Goal: Task Accomplishment & Management: Manage account settings

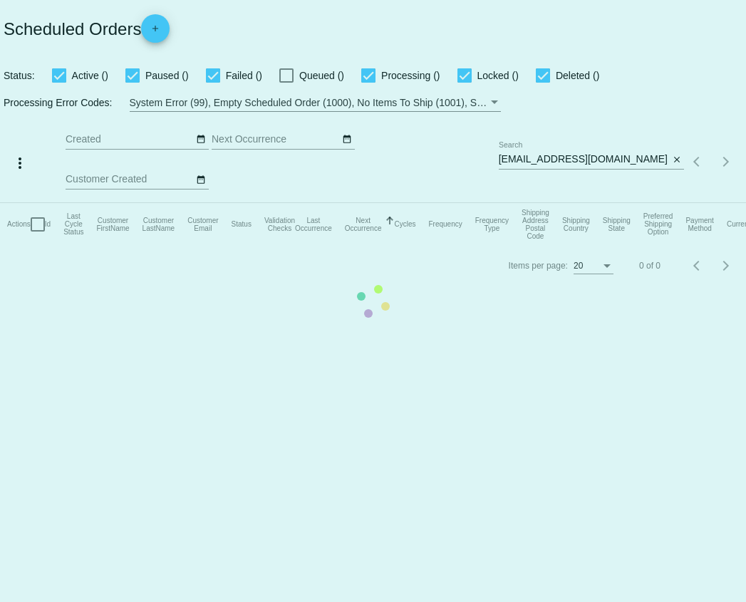
click at [641, 203] on mat-table "Actions Id Last Cycle Status Customer FirstName Customer LastName Customer Emai…" at bounding box center [373, 224] width 746 height 43
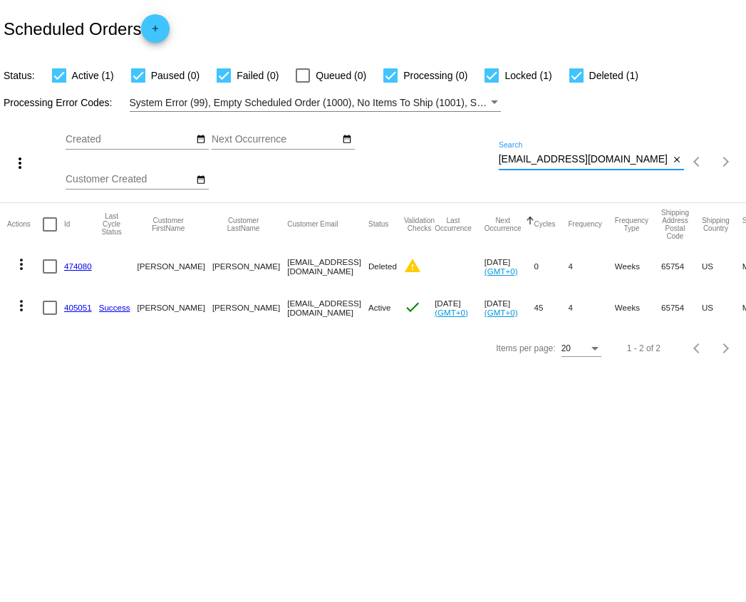
drag, startPoint x: 645, startPoint y: 165, endPoint x: 467, endPoint y: 152, distance: 178.0
click at [467, 152] on div "more_vert Sep Jan Feb Mar [DATE]" at bounding box center [373, 157] width 746 height 91
paste input "Lauren Anderson"
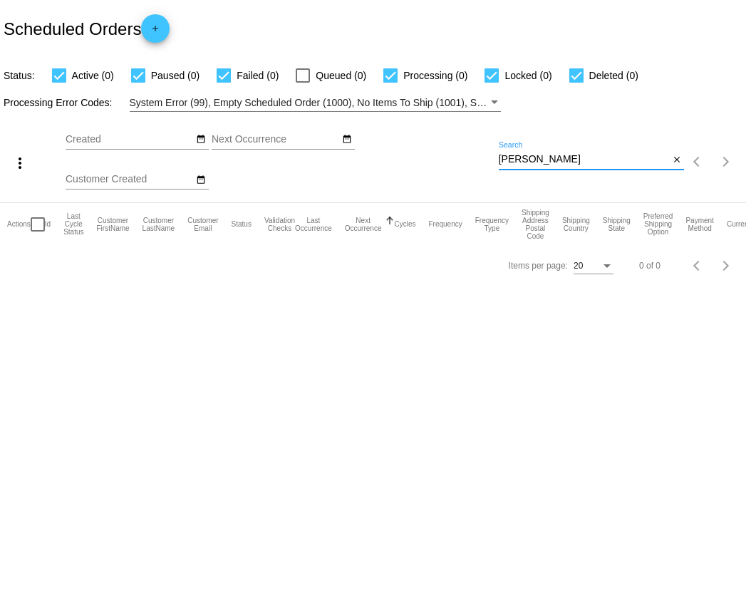
drag, startPoint x: 589, startPoint y: 158, endPoint x: 487, endPoint y: 161, distance: 102.7
click at [487, 161] on div "more_vert Sep Jan Feb Mar [DATE]" at bounding box center [373, 157] width 746 height 91
paste input "lauren.andersen@yahoo.com"
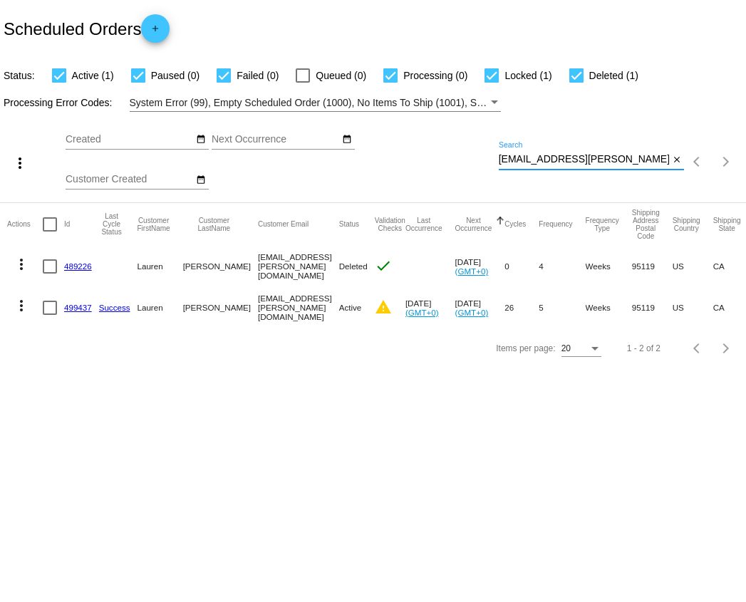
type input "lauren.andersen@yahoo.com"
click at [70, 311] on link "499437" at bounding box center [78, 307] width 28 height 9
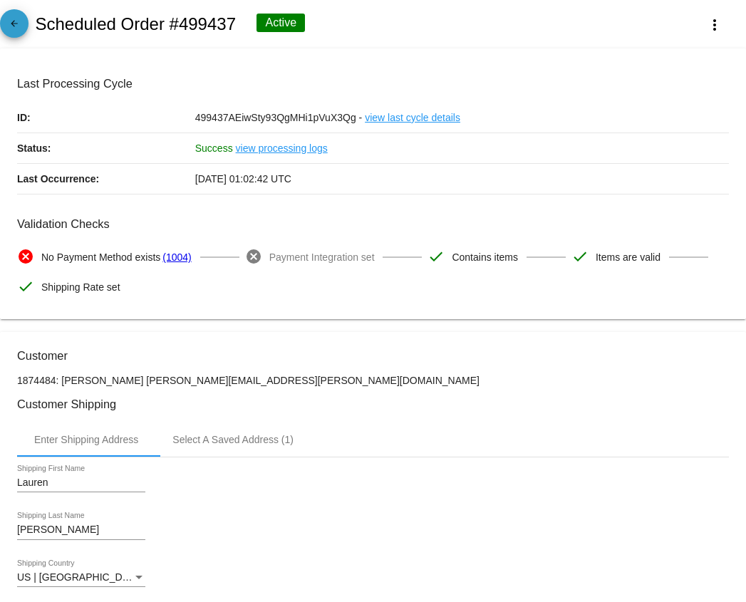
click at [16, 36] on mat-icon "arrow_back" at bounding box center [14, 27] width 17 height 17
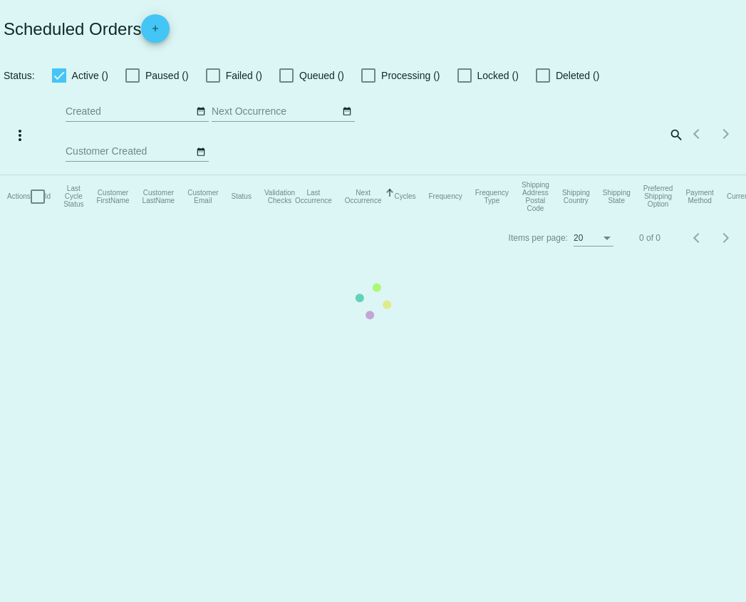
checkbox input "true"
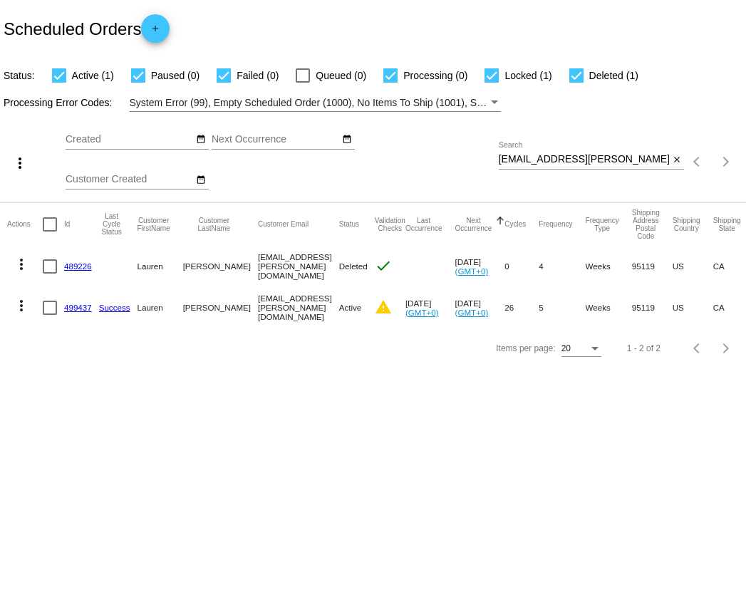
click at [77, 308] on link "499437" at bounding box center [78, 307] width 28 height 9
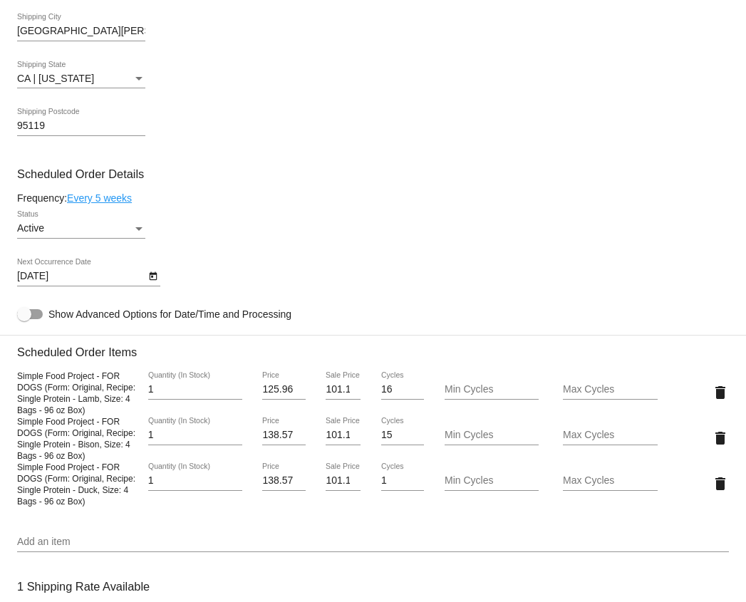
scroll to position [680, 0]
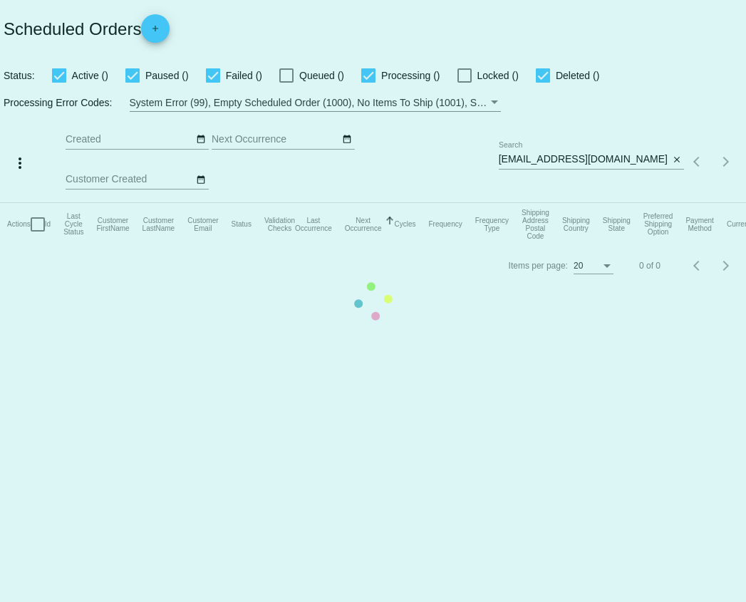
click at [676, 203] on mat-table "Actions Id Last Cycle Status Customer FirstName Customer LastName Customer Emai…" at bounding box center [373, 224] width 746 height 43
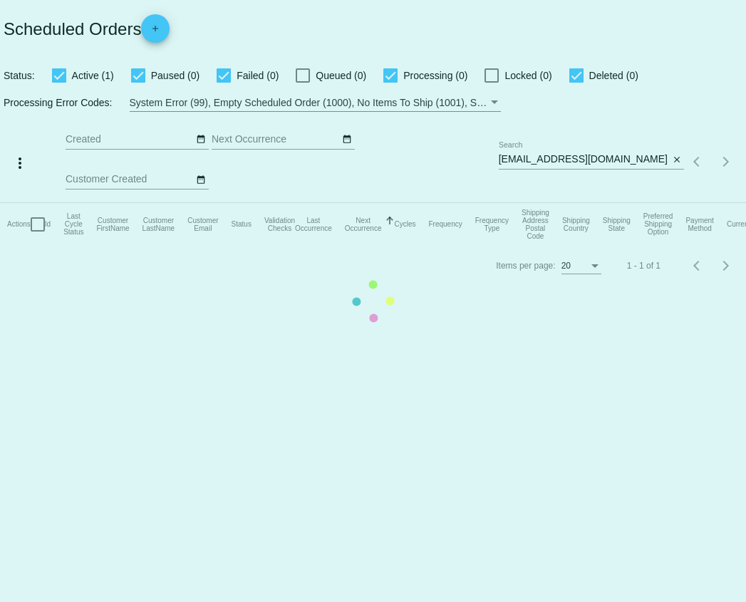
click at [647, 203] on mat-table "Actions Id Last Cycle Status Customer FirstName Customer LastName Customer Emai…" at bounding box center [373, 224] width 746 height 43
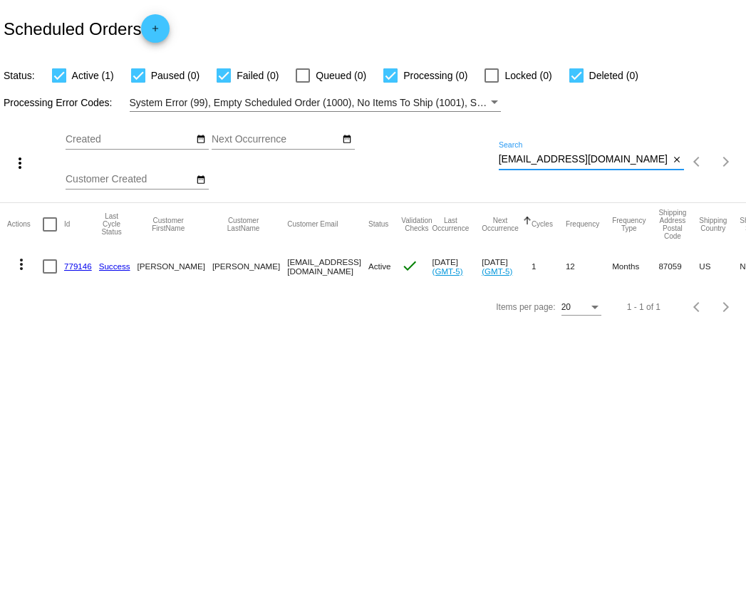
drag, startPoint x: 639, startPoint y: 162, endPoint x: 482, endPoint y: 164, distance: 156.8
click at [482, 164] on div "more_vert Sep Jan Feb Mar [DATE]" at bounding box center [373, 157] width 746 height 91
paste input "catherine.greeneyes@gmail"
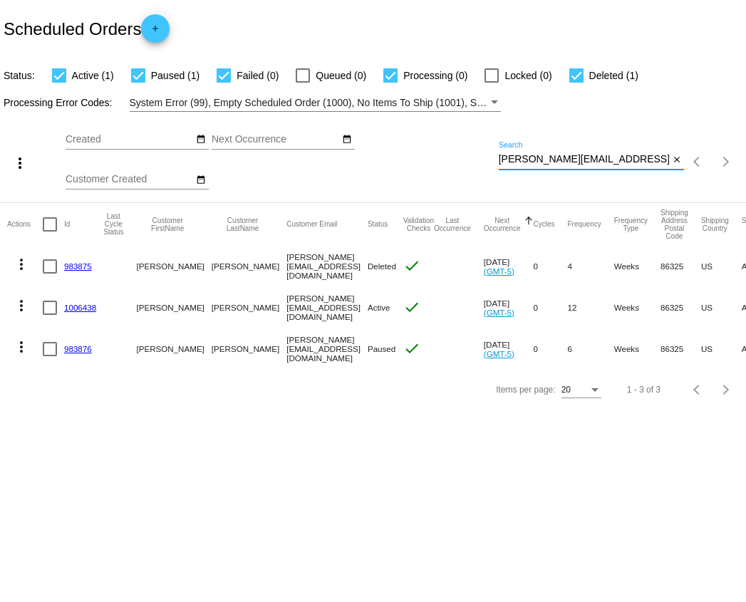
type input "[PERSON_NAME][EMAIL_ADDRESS][DOMAIN_NAME]"
click at [74, 268] on link "983875" at bounding box center [78, 266] width 28 height 9
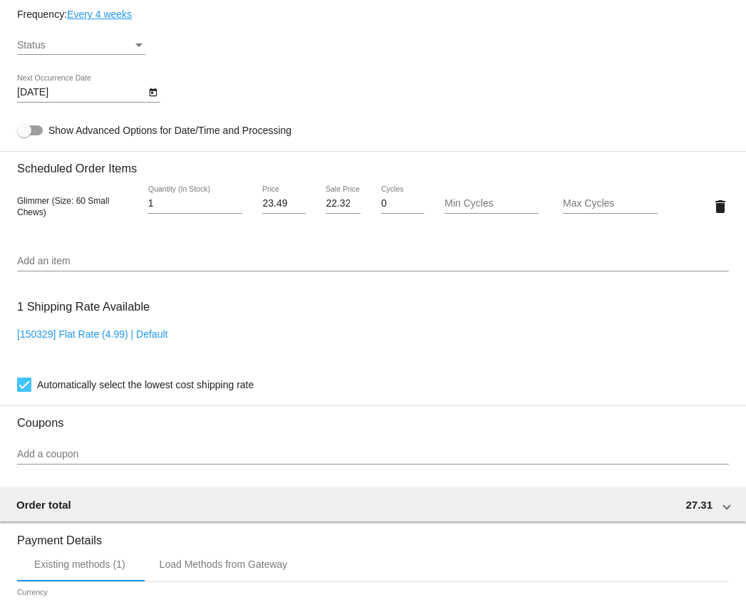
scroll to position [738, 0]
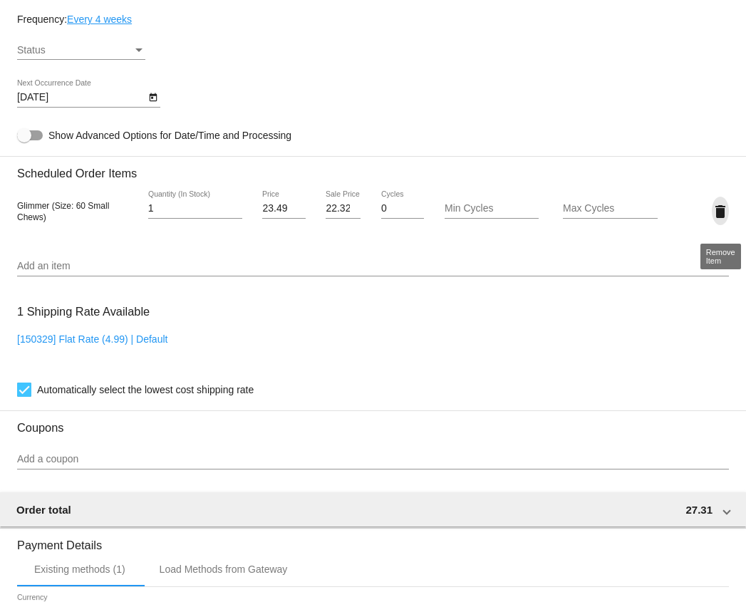
click at [719, 215] on mat-icon "delete" at bounding box center [720, 211] width 17 height 17
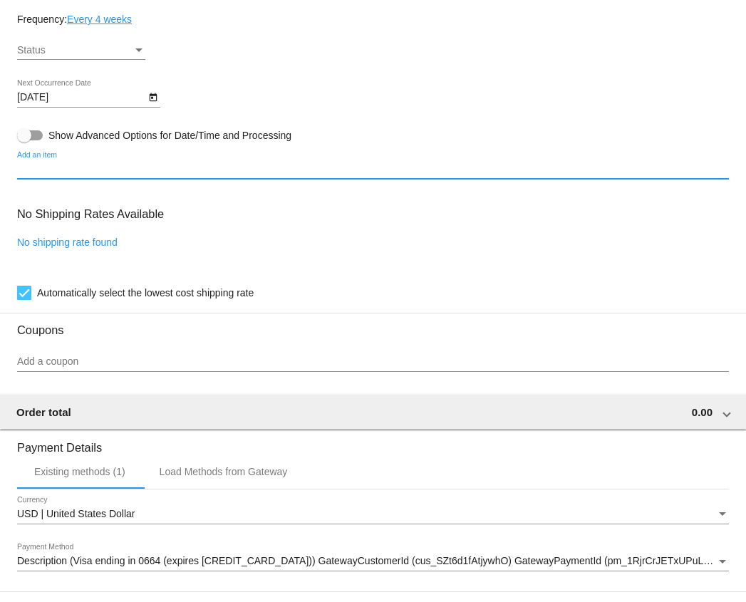
click at [204, 173] on input "Add an item" at bounding box center [373, 169] width 712 height 11
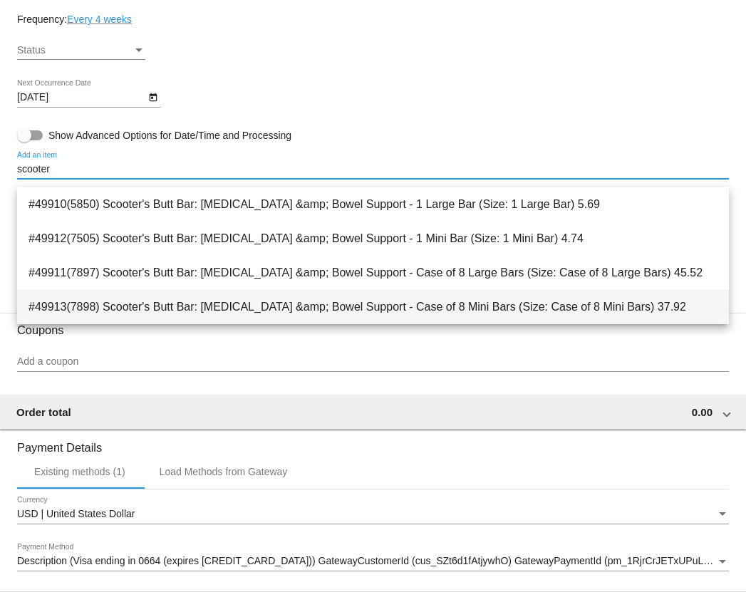
type input "scooter"
click at [203, 298] on span "#49913(7898) Scooter's Butt Bar: Anal Gland &amp; Bowel Support - Case of 8 Min…" at bounding box center [373, 307] width 689 height 34
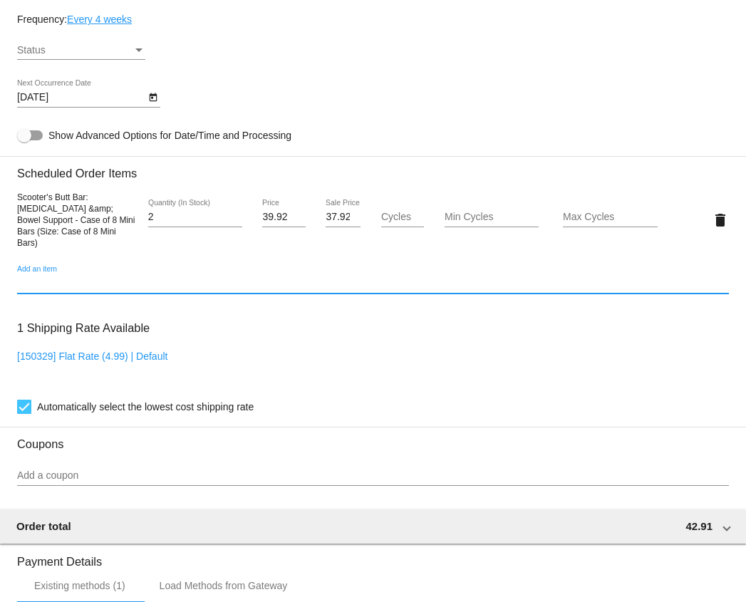
type input "2"
click at [236, 219] on input "2" at bounding box center [195, 217] width 94 height 11
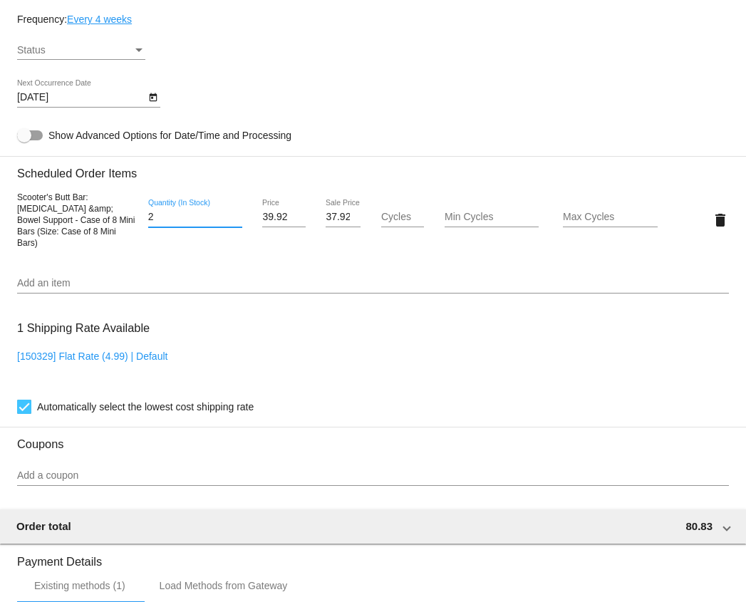
click at [285, 100] on div "8/8/2025 Next Occurrence Date" at bounding box center [373, 100] width 712 height 41
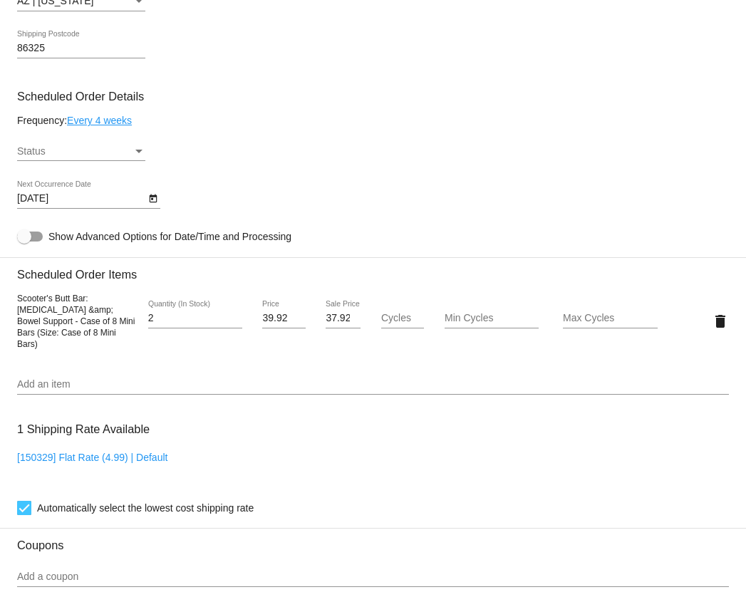
scroll to position [642, 0]
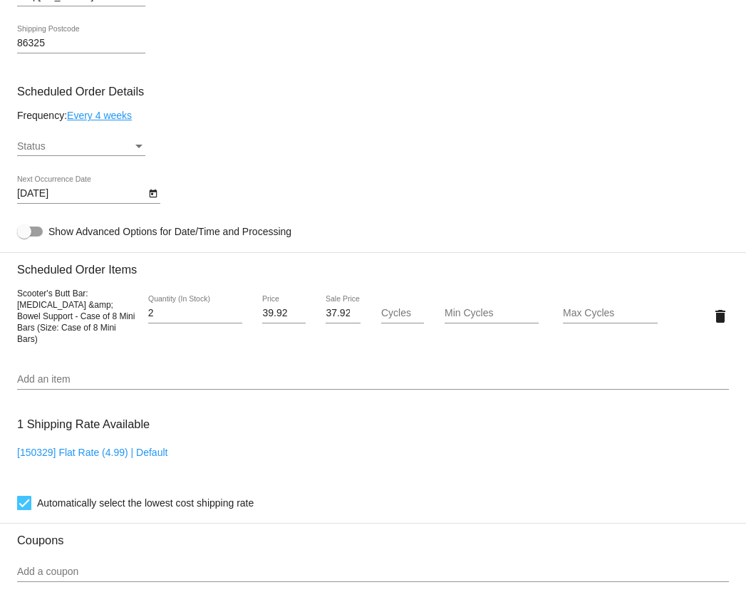
click at [123, 121] on link "Every 4 weeks" at bounding box center [99, 115] width 65 height 11
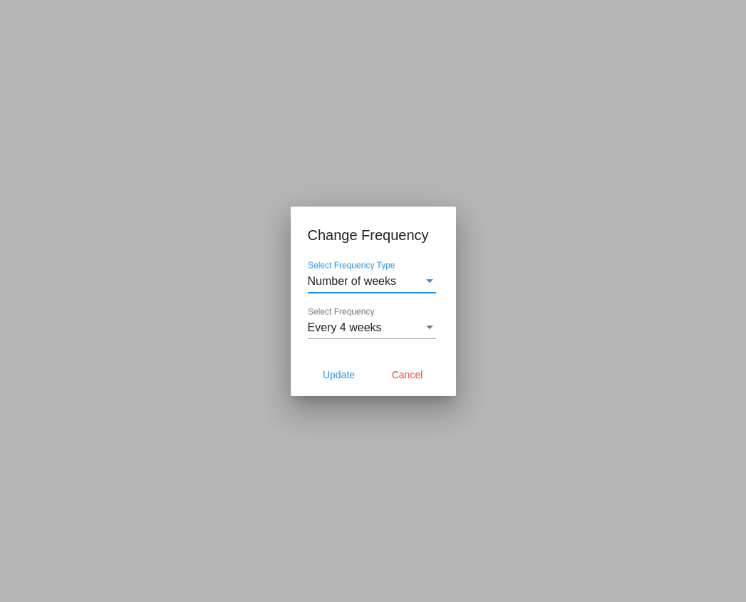
click at [432, 330] on div "Select Frequency" at bounding box center [429, 327] width 13 height 13
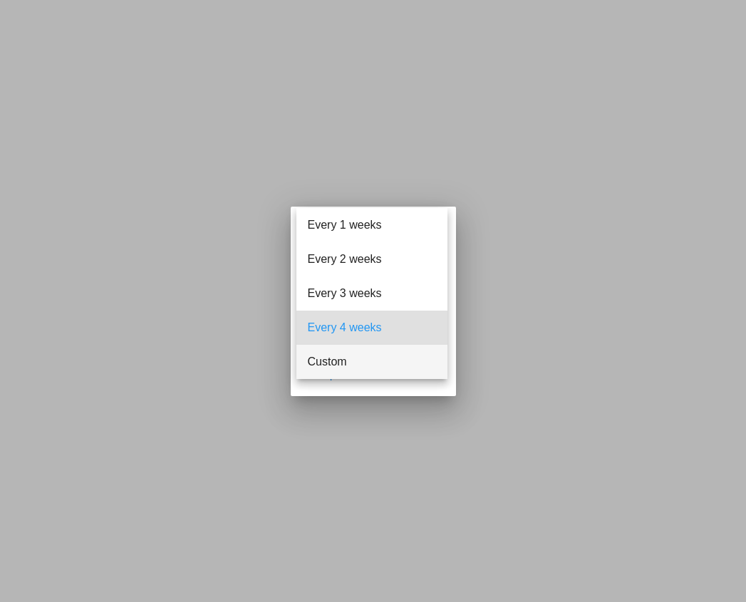
click at [378, 362] on span "Custom" at bounding box center [372, 362] width 128 height 34
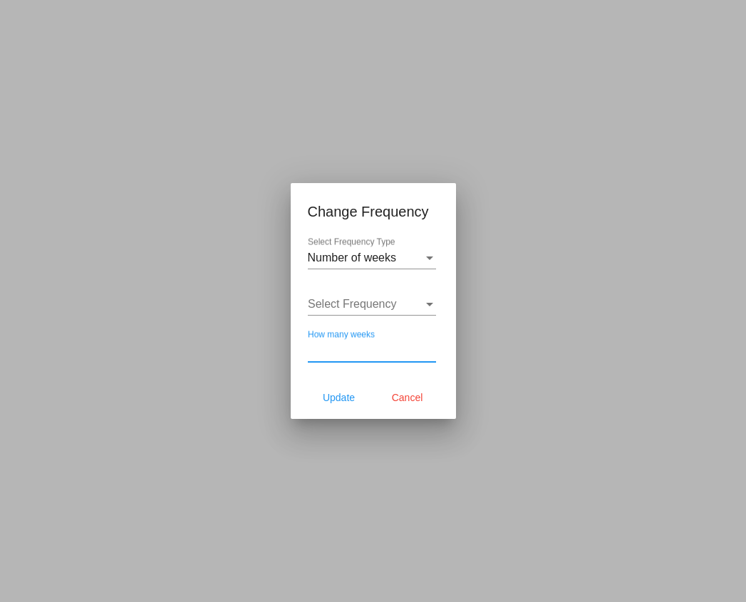
click at [369, 351] on input "How many weeks" at bounding box center [372, 350] width 128 height 13
type input "6"
click at [347, 388] on button "Update" at bounding box center [339, 398] width 63 height 26
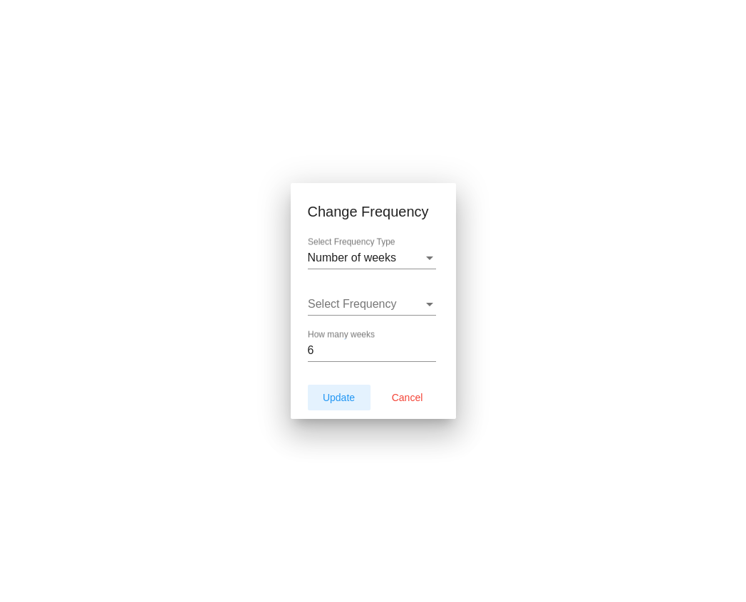
type input "10/17/2025"
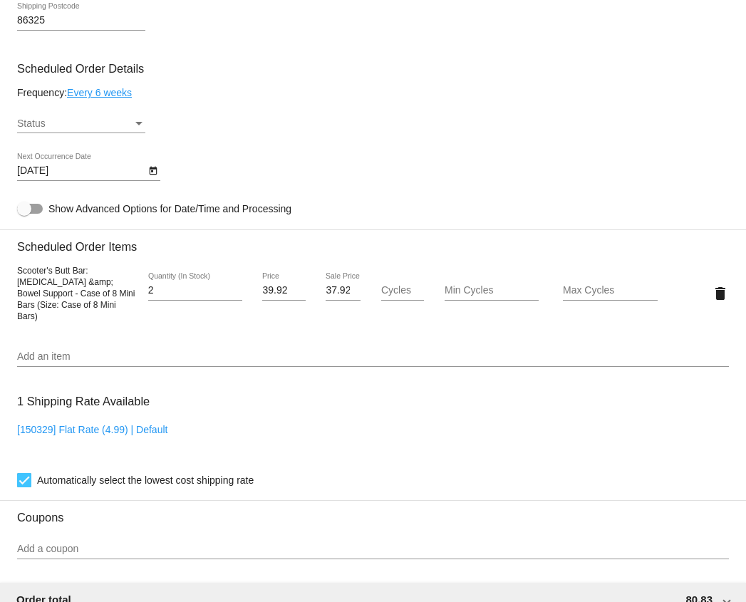
scroll to position [668, 0]
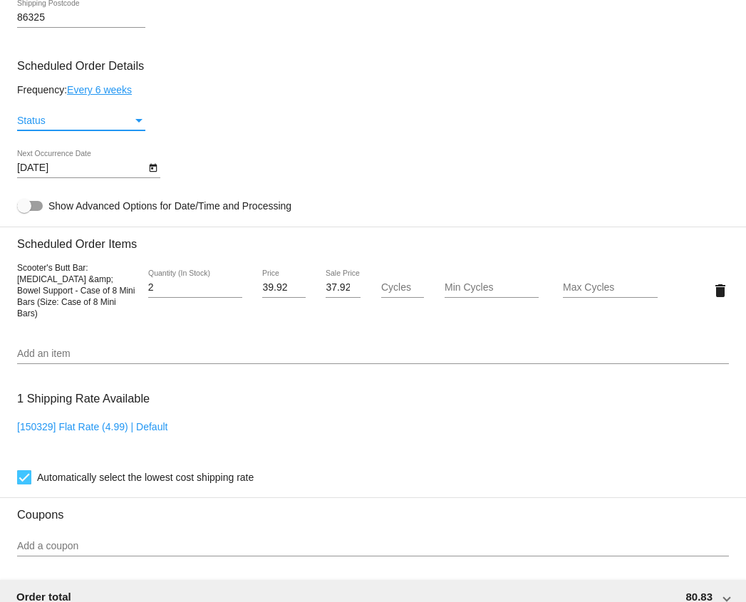
click at [136, 125] on div "Status" at bounding box center [139, 120] width 13 height 11
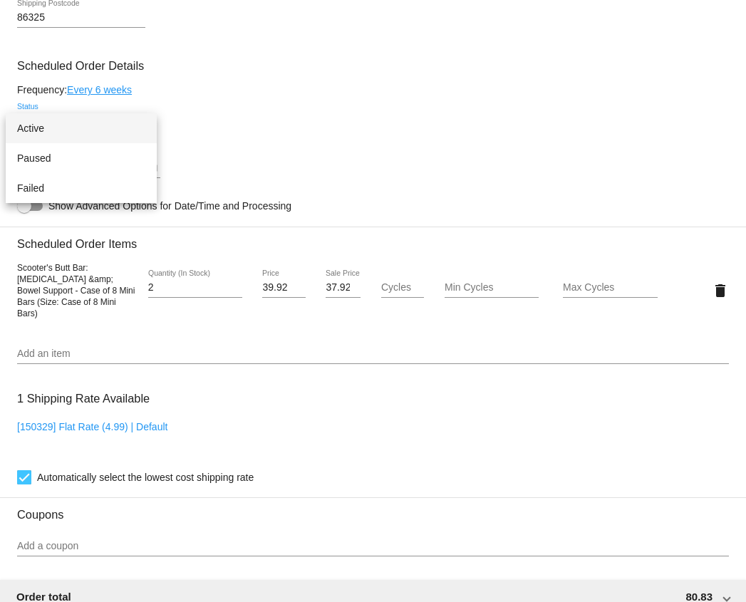
click at [99, 134] on span "Active" at bounding box center [81, 128] width 128 height 30
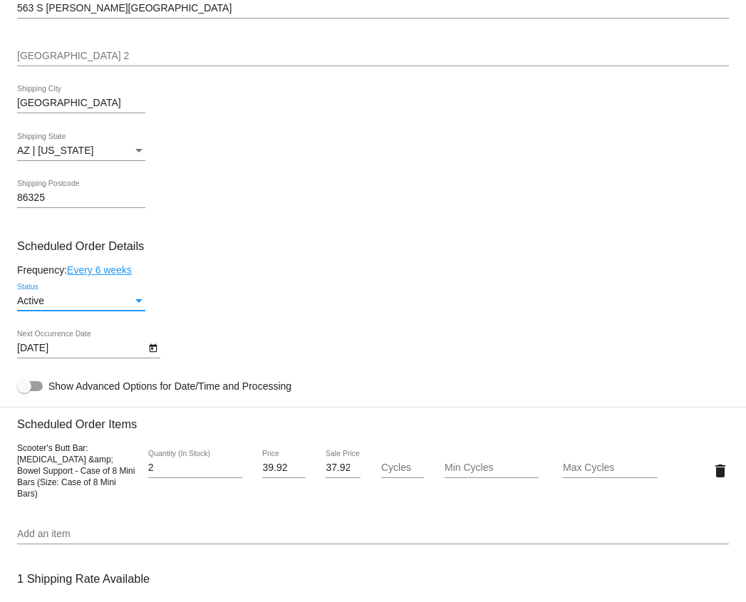
scroll to position [440, 0]
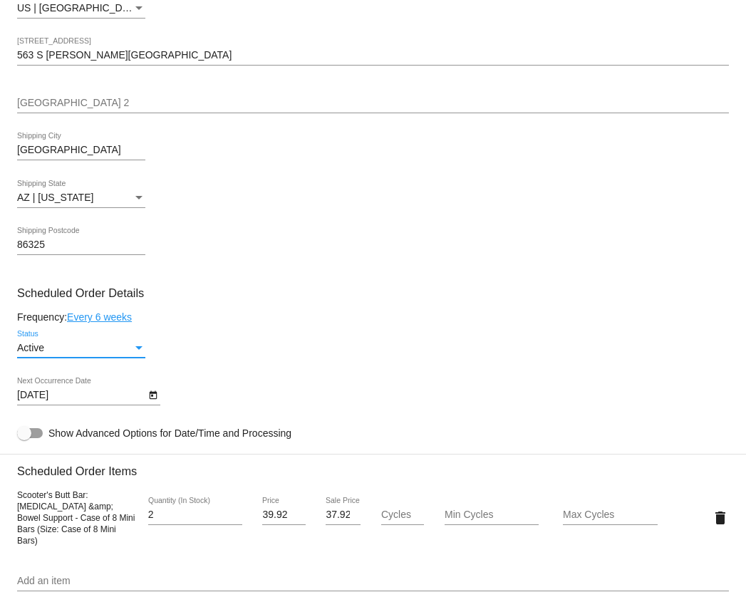
click at [155, 404] on icon "Open calendar" at bounding box center [153, 395] width 10 height 17
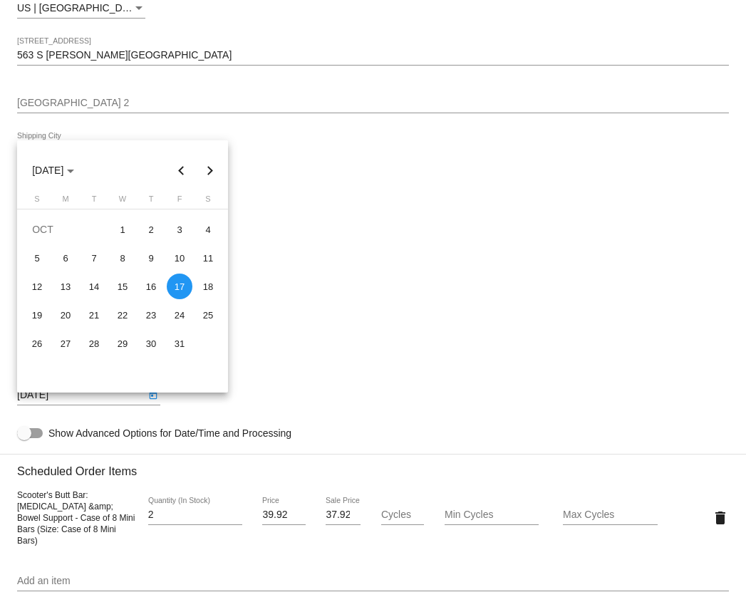
click at [259, 296] on div at bounding box center [373, 301] width 746 height 602
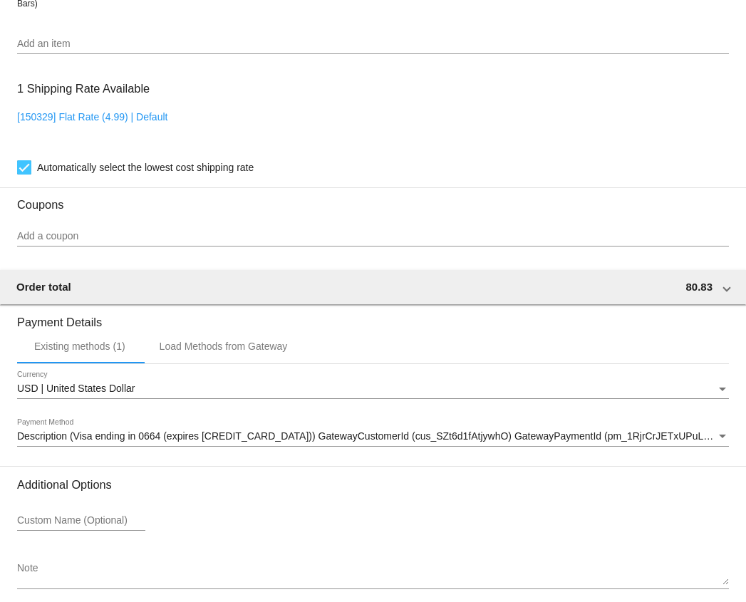
scroll to position [1041, 0]
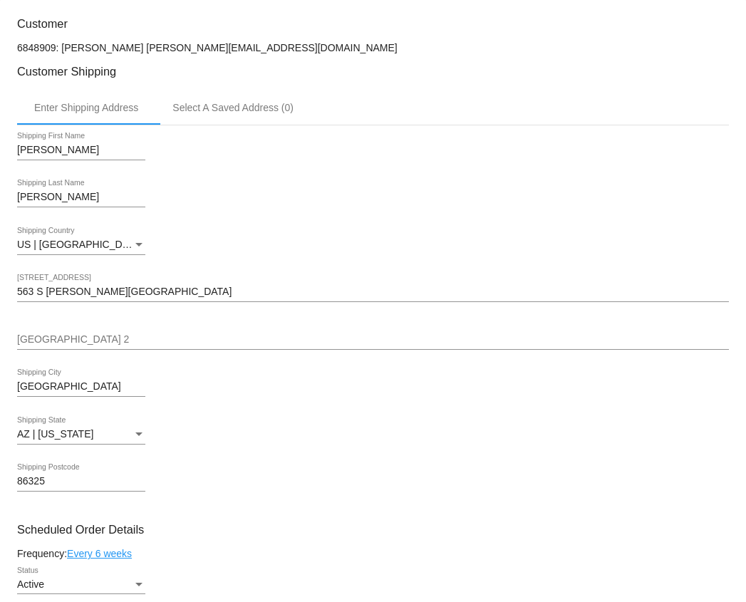
scroll to position [0, 0]
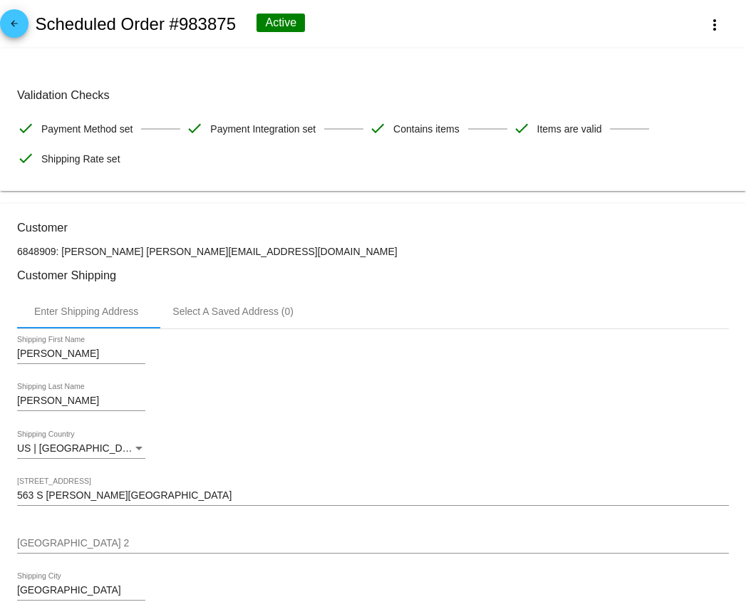
click at [9, 27] on mat-icon "arrow_back" at bounding box center [14, 27] width 17 height 17
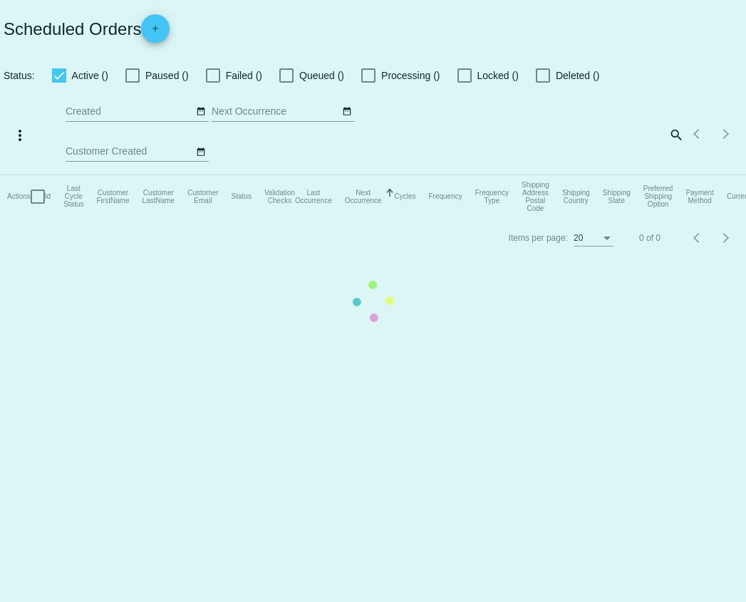
checkbox input "true"
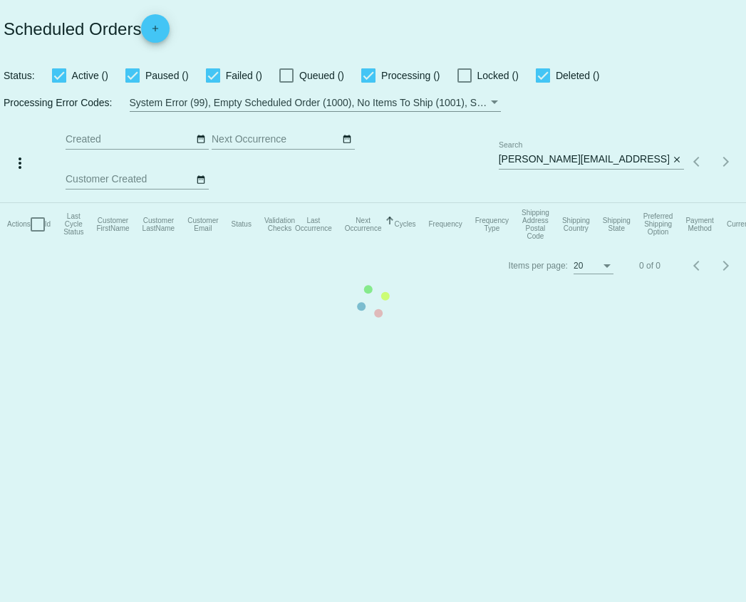
click at [648, 203] on mat-table "Actions Id Last Cycle Status Customer FirstName Customer LastName Customer Emai…" at bounding box center [373, 224] width 746 height 43
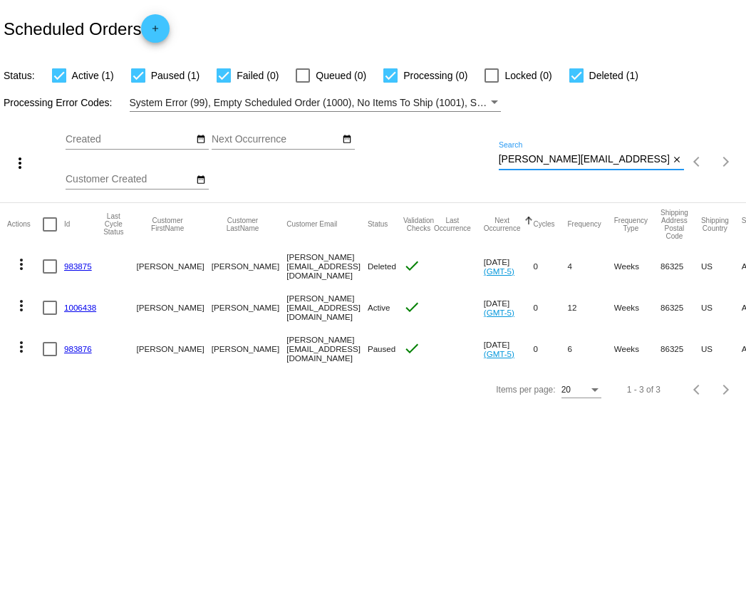
drag, startPoint x: 650, startPoint y: 162, endPoint x: 485, endPoint y: 162, distance: 165.3
click at [485, 162] on div "more_vert Sep Jan Feb Mar [DATE]" at bounding box center [373, 157] width 746 height 91
click at [81, 307] on link "1006438" at bounding box center [80, 307] width 32 height 9
